Goal: Find specific page/section: Find specific page/section

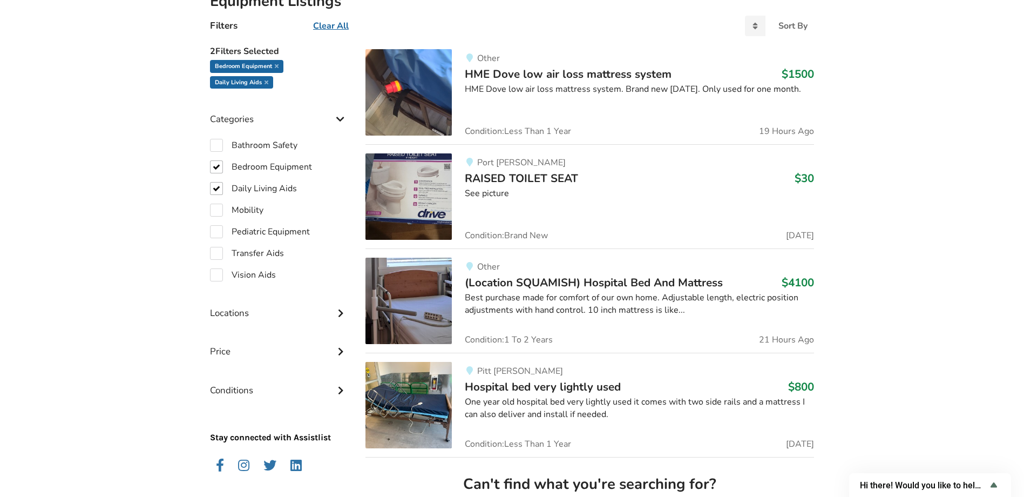
scroll to position [216, 0]
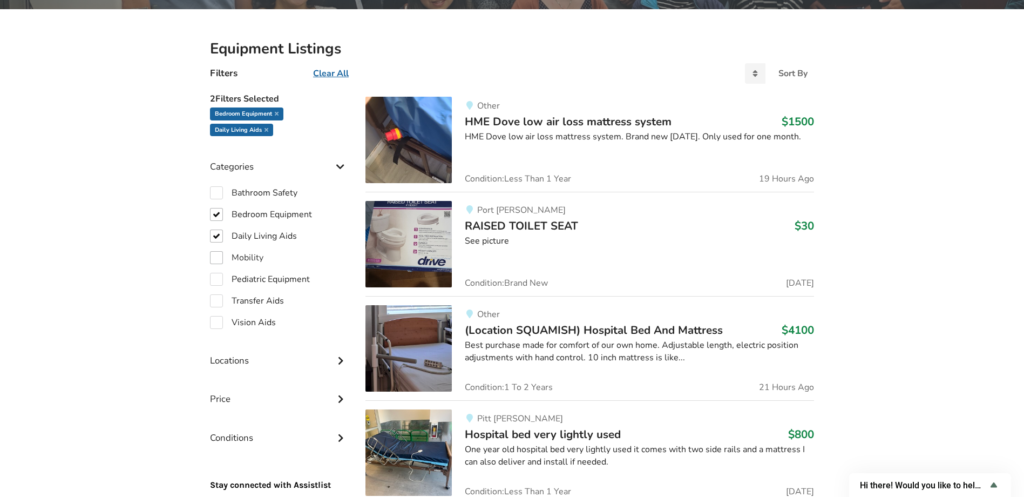
click at [217, 236] on label "Daily Living Aids" at bounding box center [253, 235] width 87 height 13
checkbox input "false"
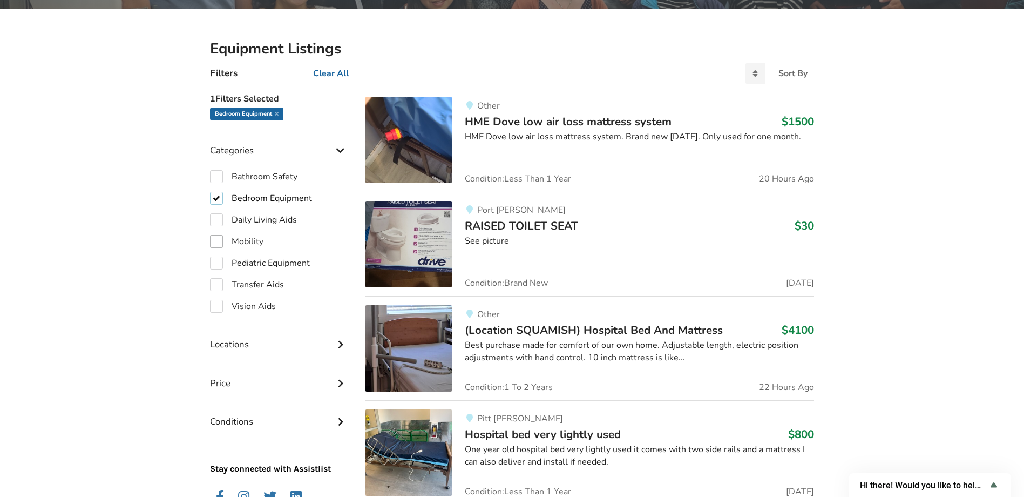
click at [216, 195] on label "Bedroom Equipment" at bounding box center [261, 198] width 102 height 13
checkbox input "false"
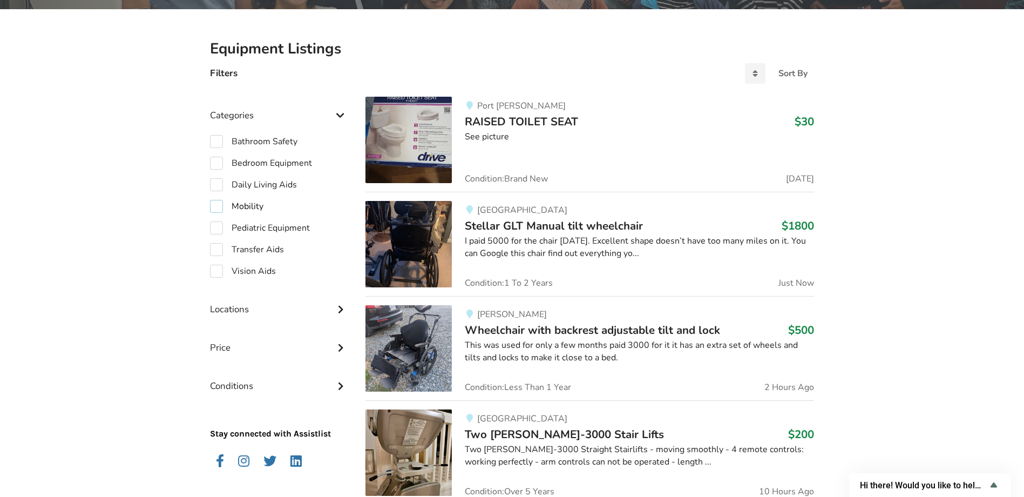
click at [220, 211] on label "Mobility" at bounding box center [236, 206] width 53 height 13
checkbox input "true"
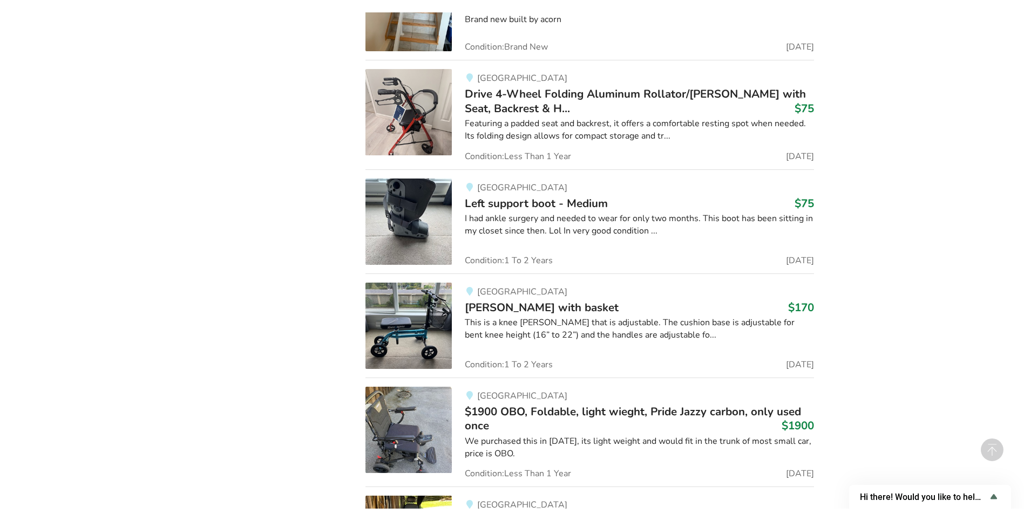
scroll to position [4157, 0]
